Goal: Find specific page/section: Find specific page/section

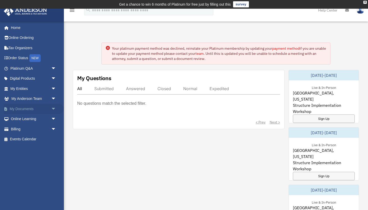
click at [29, 106] on link "My Documents arrow_drop_down" at bounding box center [34, 109] width 60 height 10
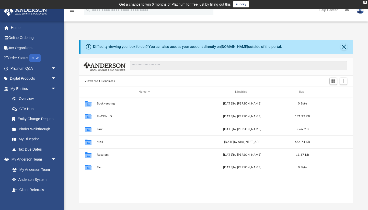
scroll to position [116, 274]
click at [36, 76] on link "Digital Products arrow_drop_down" at bounding box center [34, 78] width 60 height 10
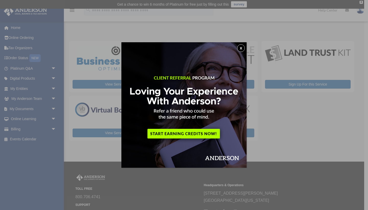
click at [242, 49] on button "x" at bounding box center [241, 48] width 8 height 8
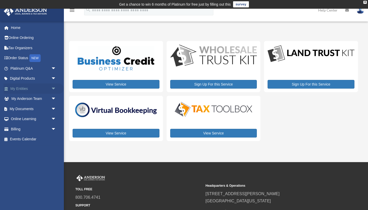
click at [54, 87] on span "arrow_drop_down" at bounding box center [56, 88] width 10 height 10
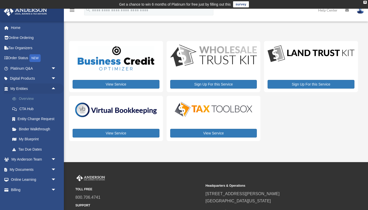
click at [30, 97] on link "Overview" at bounding box center [35, 99] width 57 height 10
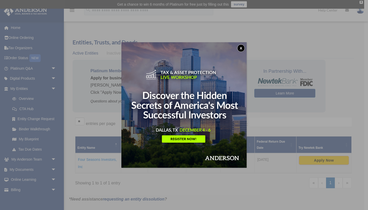
click at [241, 47] on button "x" at bounding box center [241, 48] width 8 height 8
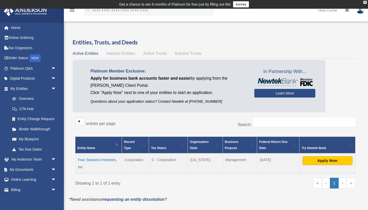
click at [104, 158] on td "Four Seasons Investors, Inc" at bounding box center [98, 163] width 47 height 20
